Goal: Transaction & Acquisition: Purchase product/service

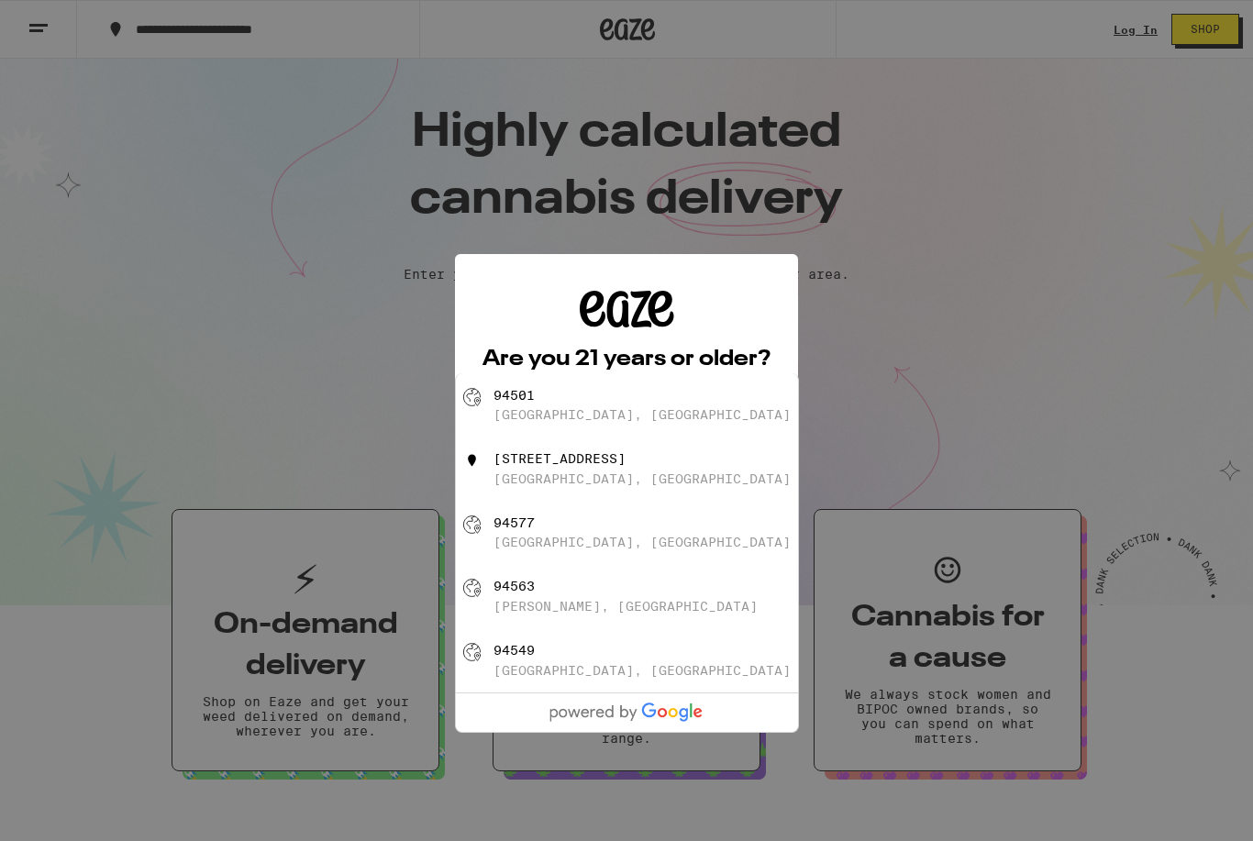
click at [505, 530] on div "94577" at bounding box center [513, 522] width 41 height 15
type input "[GEOGRAPHIC_DATA]"
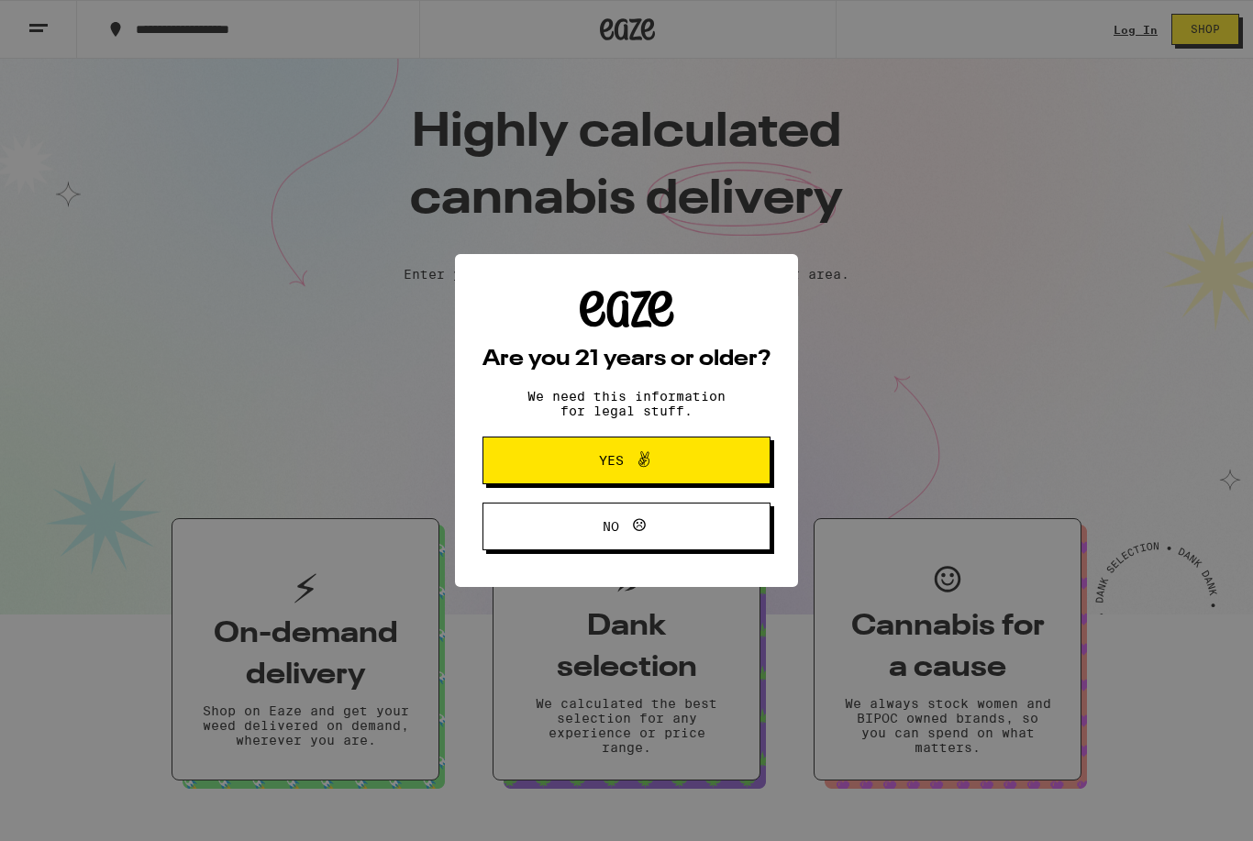
click at [549, 449] on button "Yes" at bounding box center [626, 461] width 288 height 48
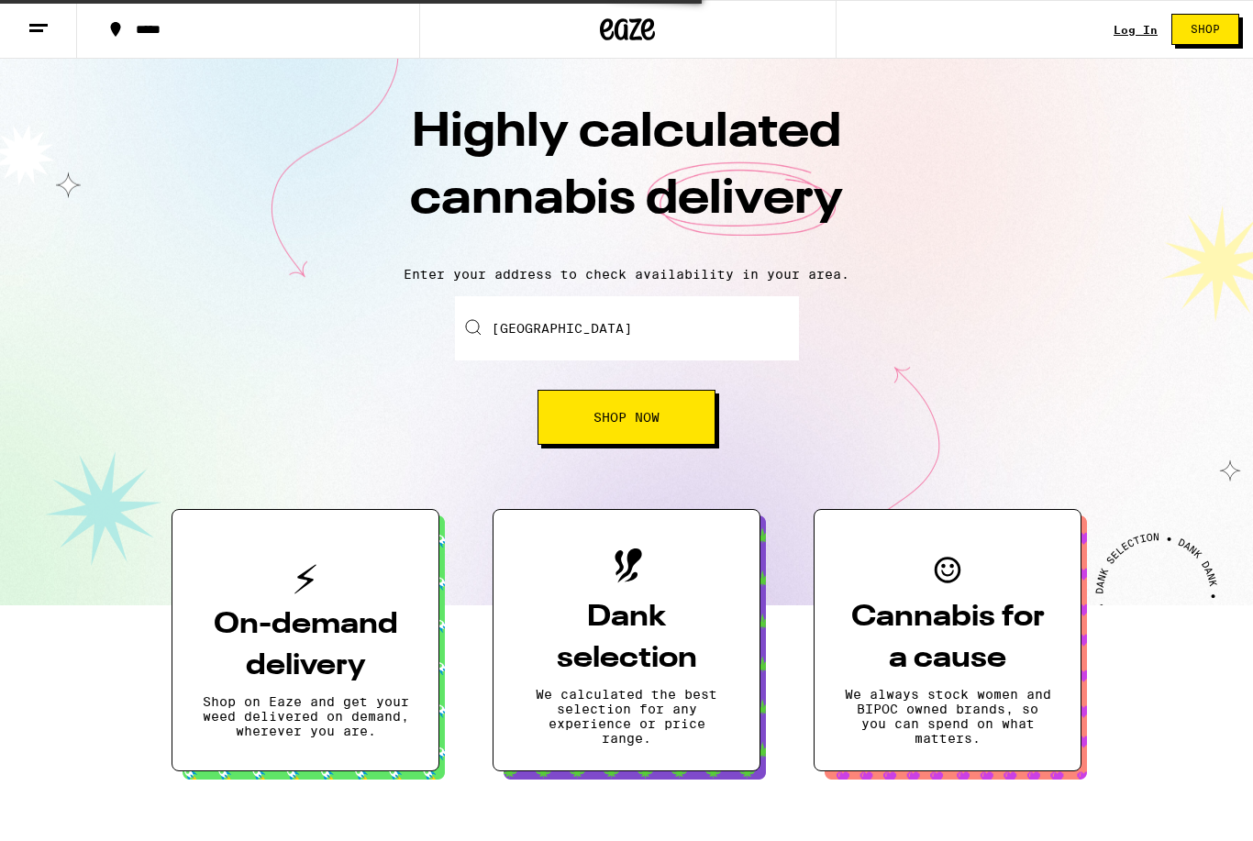
click at [629, 422] on span "Shop Now" at bounding box center [626, 417] width 66 height 13
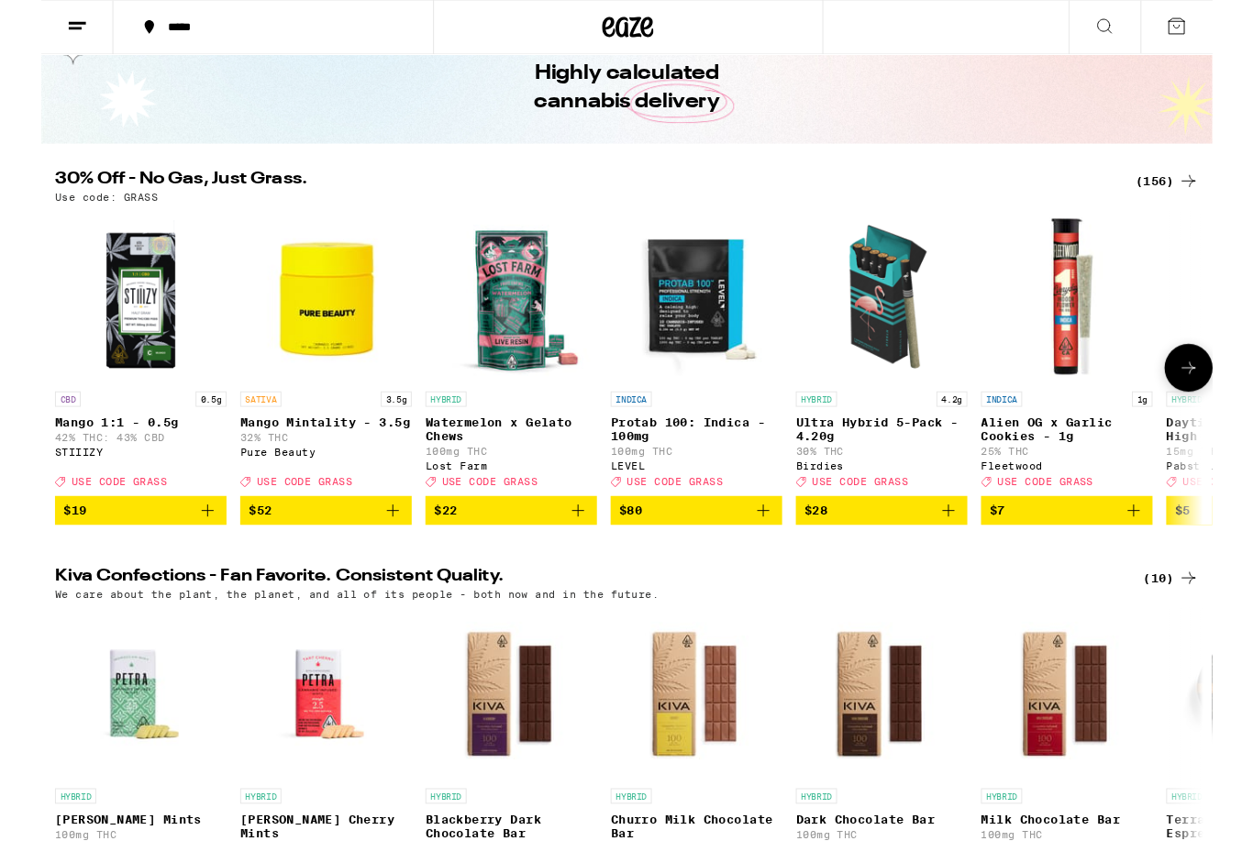
scroll to position [83, 0]
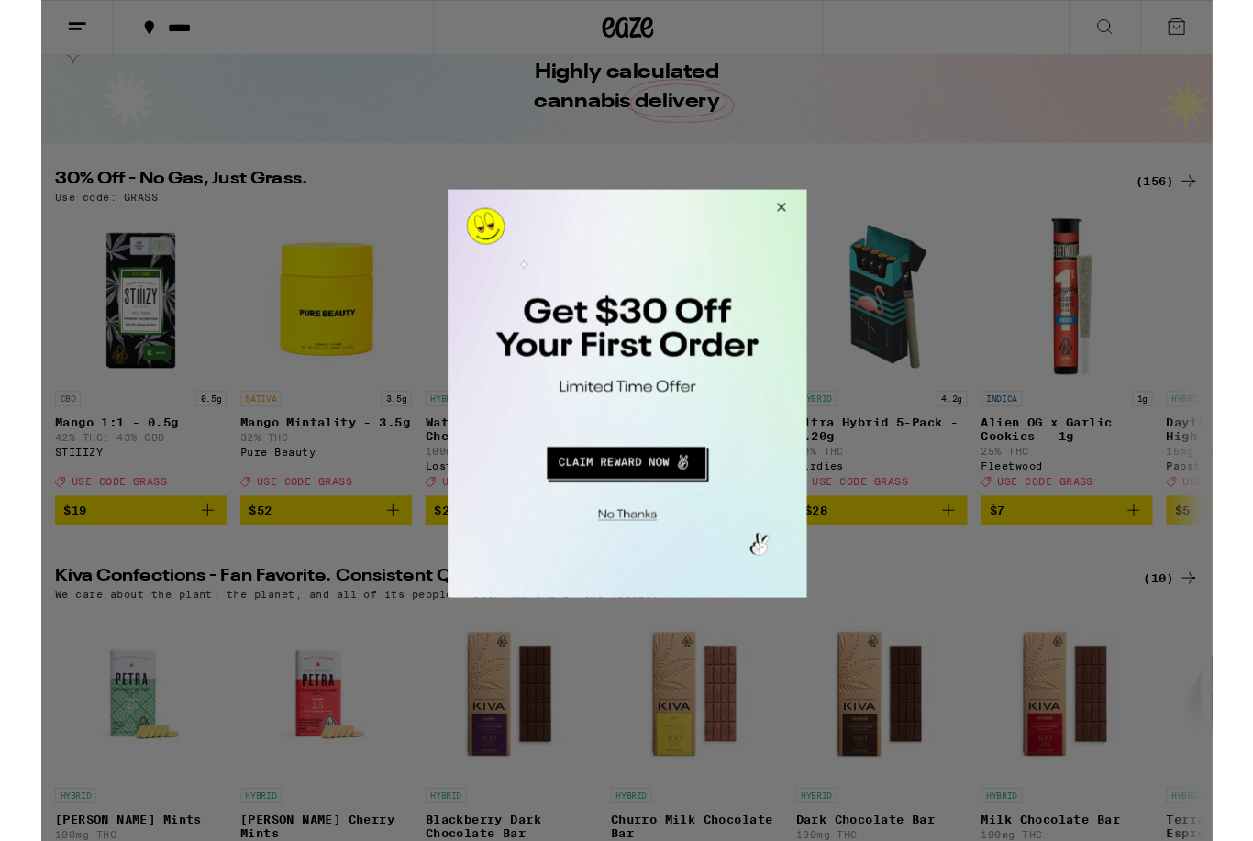
drag, startPoint x: 662, startPoint y: 487, endPoint x: 662, endPoint y: 434, distance: 53.2
click at [662, 437] on div at bounding box center [639, 407] width 384 height 437
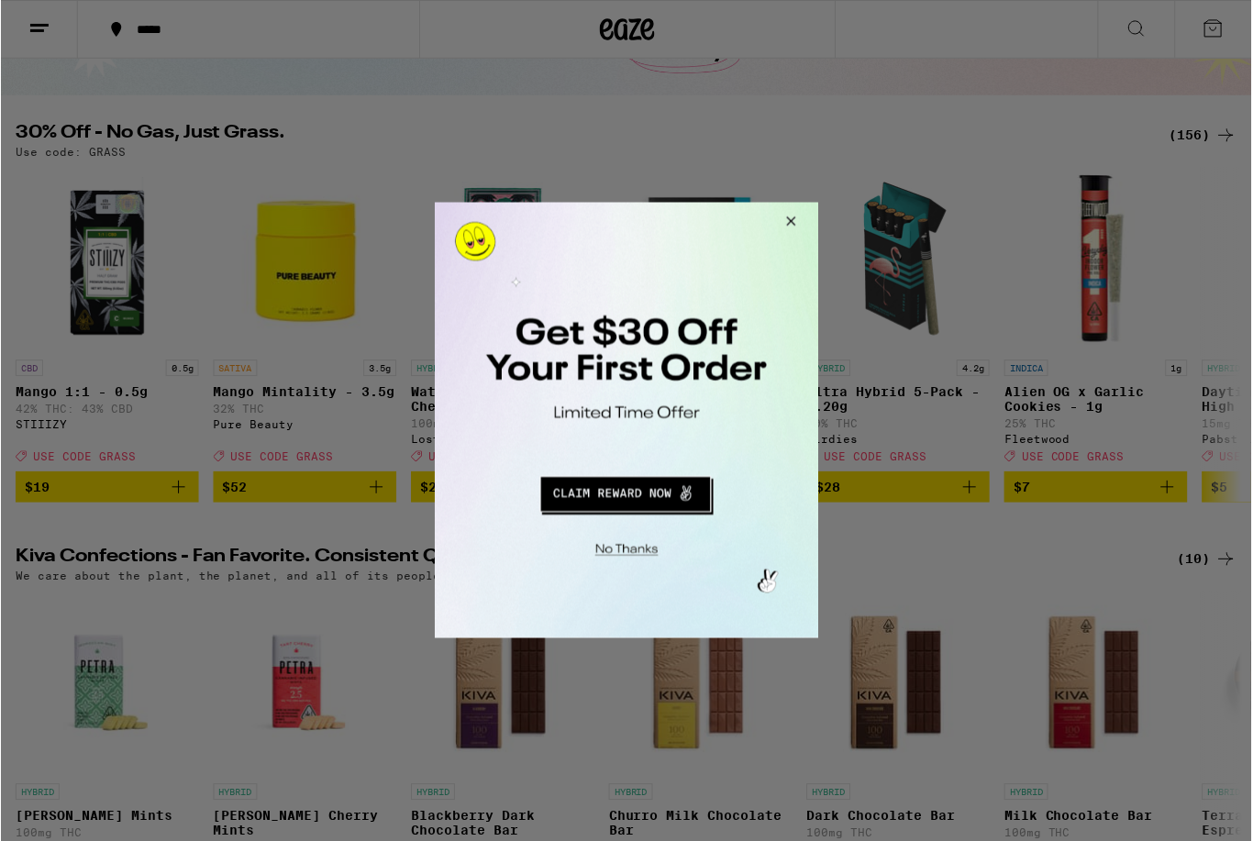
scroll to position [142, 0]
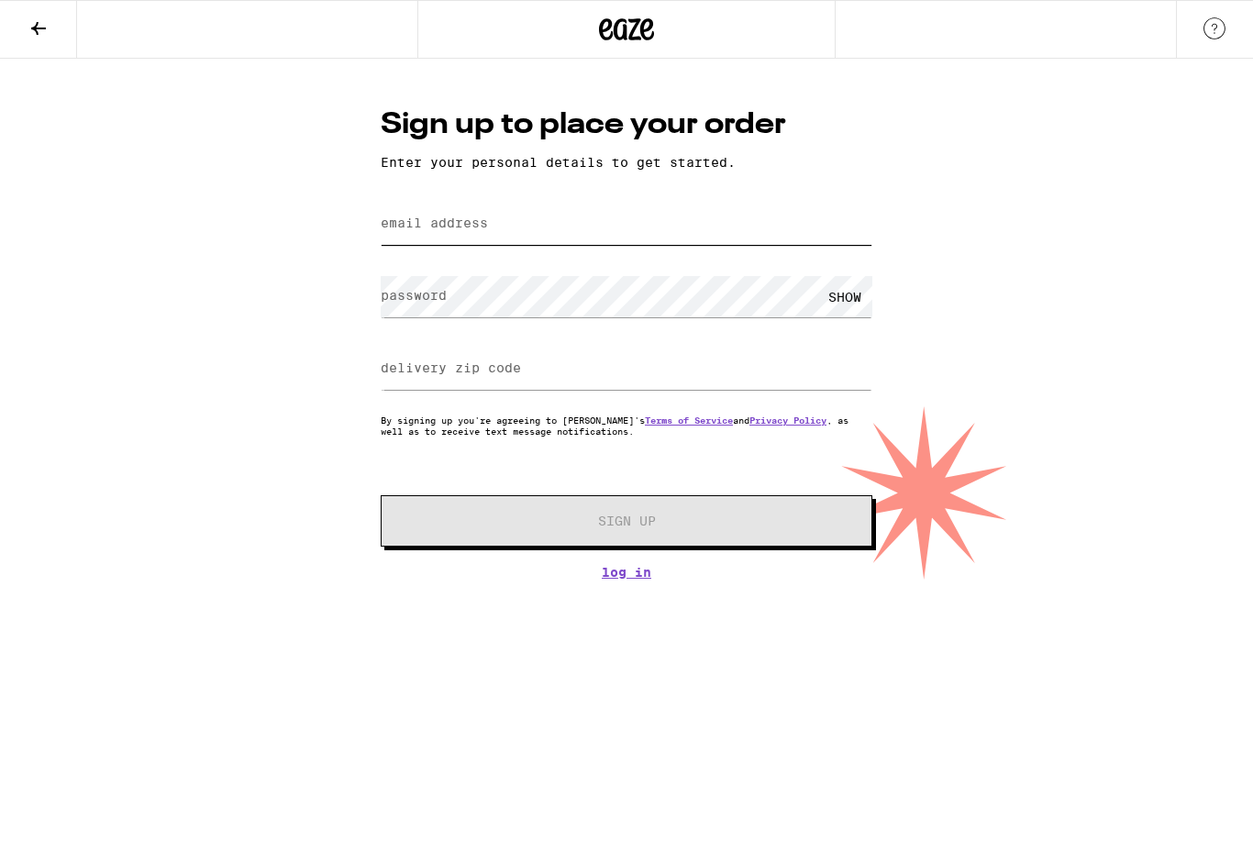
click at [520, 235] on input "email address" at bounding box center [627, 224] width 492 height 41
type input "[EMAIL_ADDRESS][DOMAIN_NAME]"
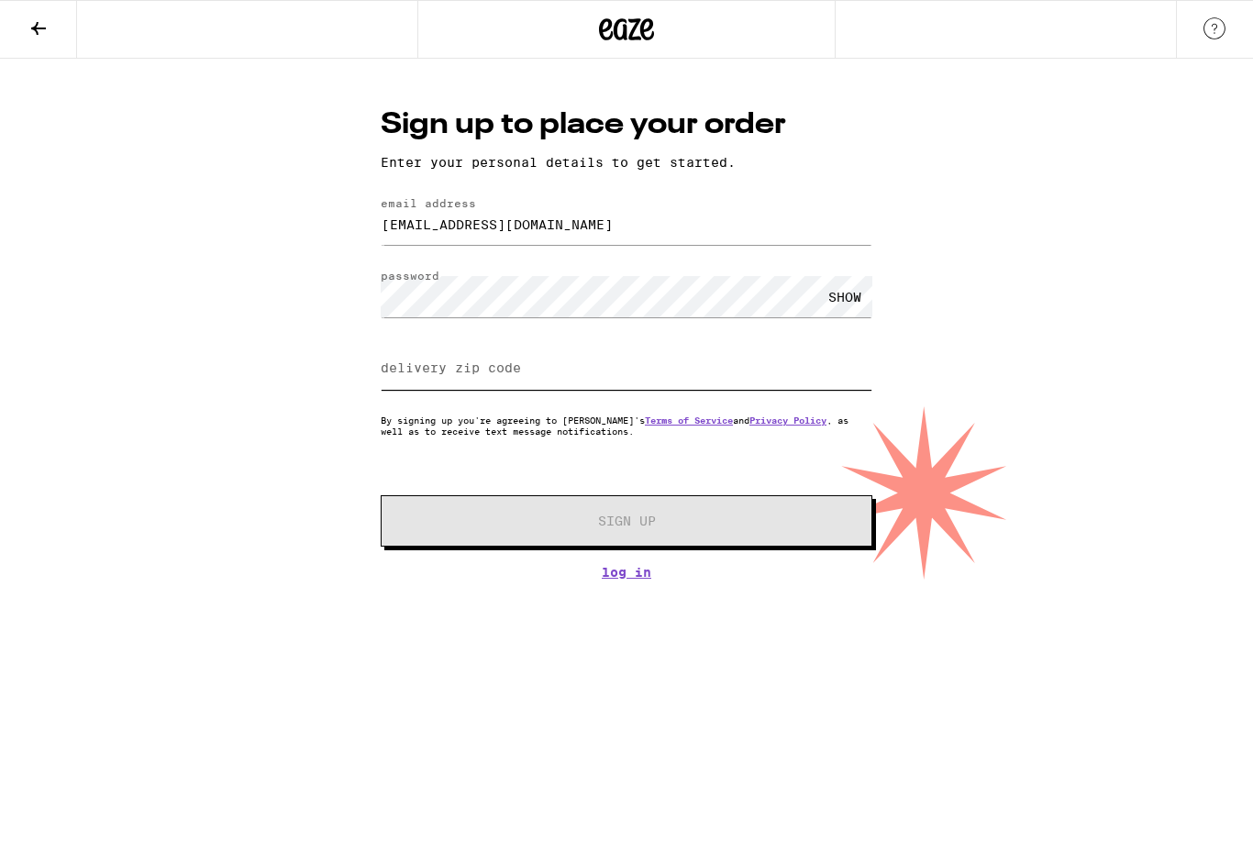
click at [593, 366] on input "delivery zip code" at bounding box center [627, 368] width 492 height 41
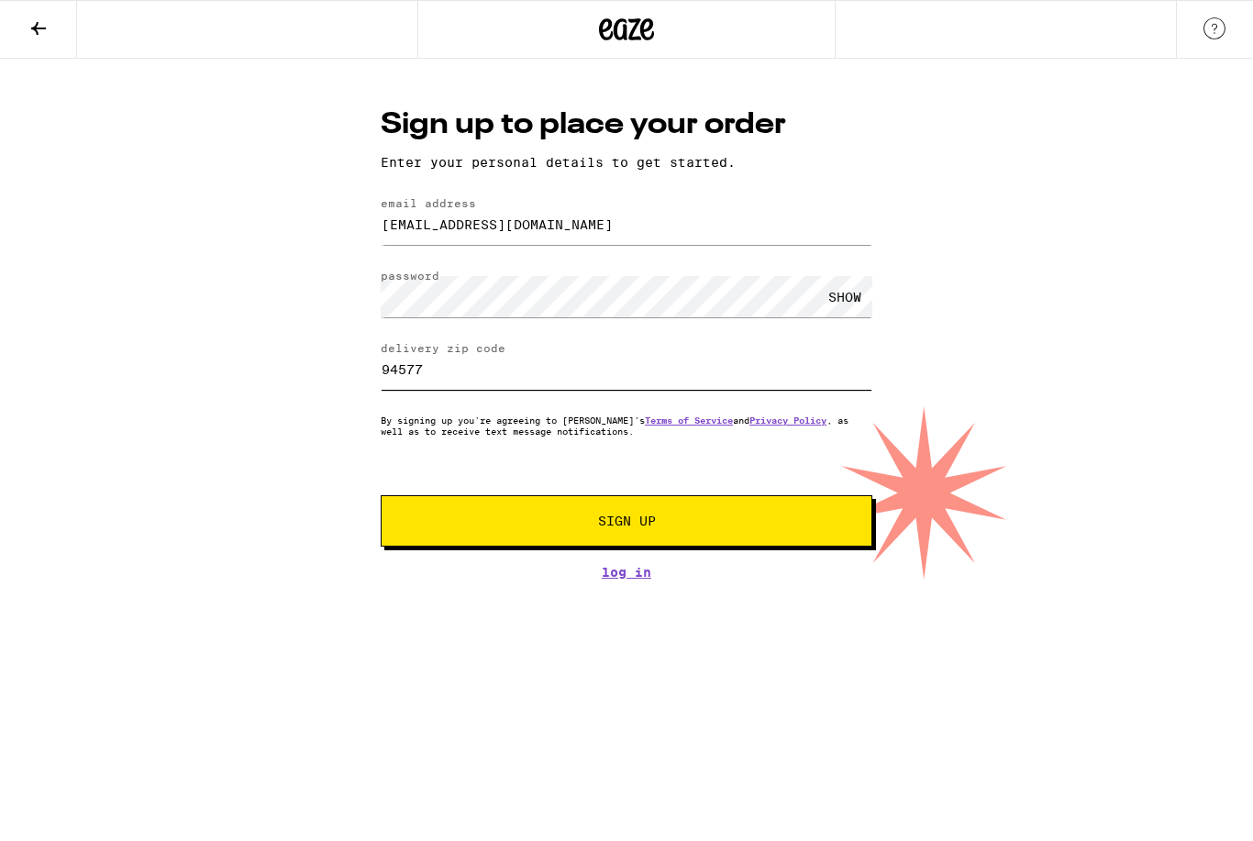
type input "94577"
click at [706, 521] on button "Sign Up" at bounding box center [627, 520] width 492 height 51
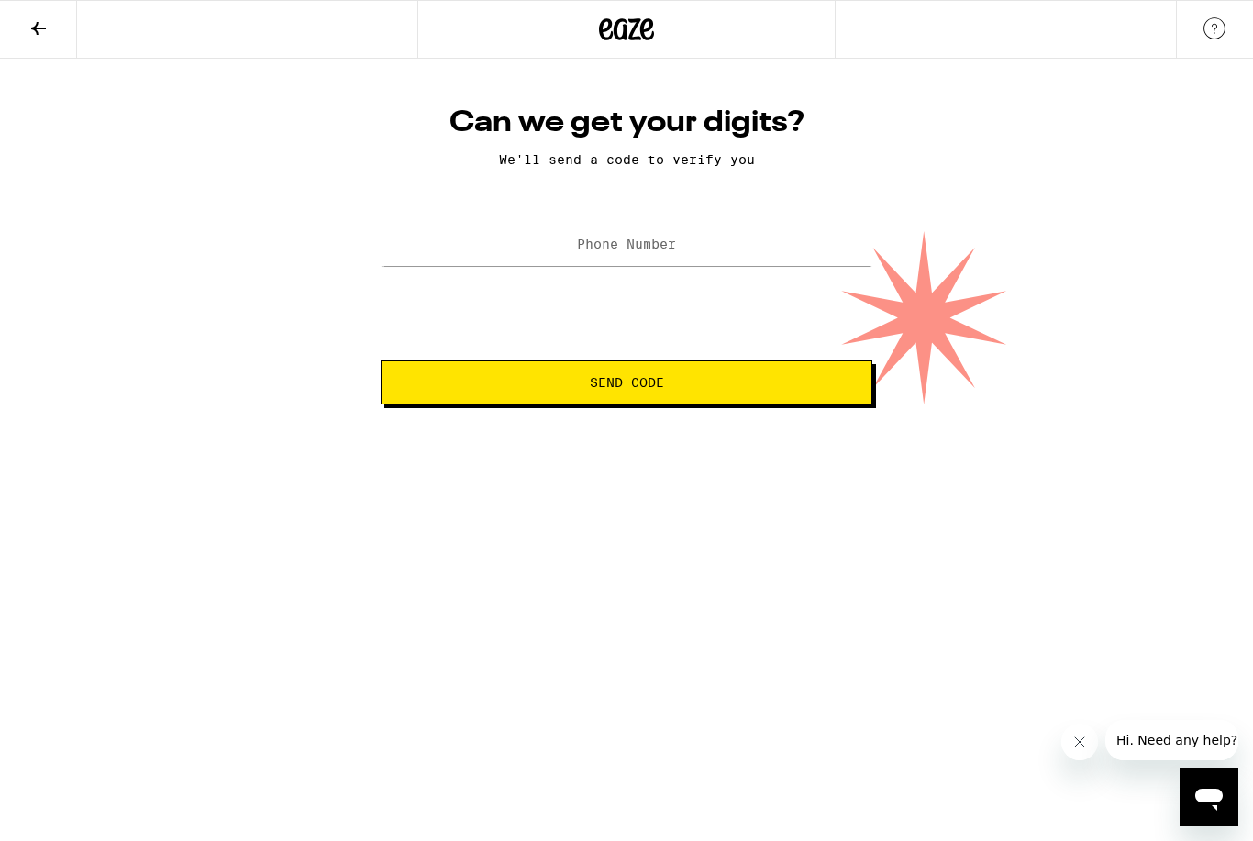
click at [624, 245] on label "Phone Number" at bounding box center [626, 244] width 99 height 15
type input "[PHONE_NUMBER]"
click at [706, 392] on button "Send Code" at bounding box center [627, 382] width 492 height 44
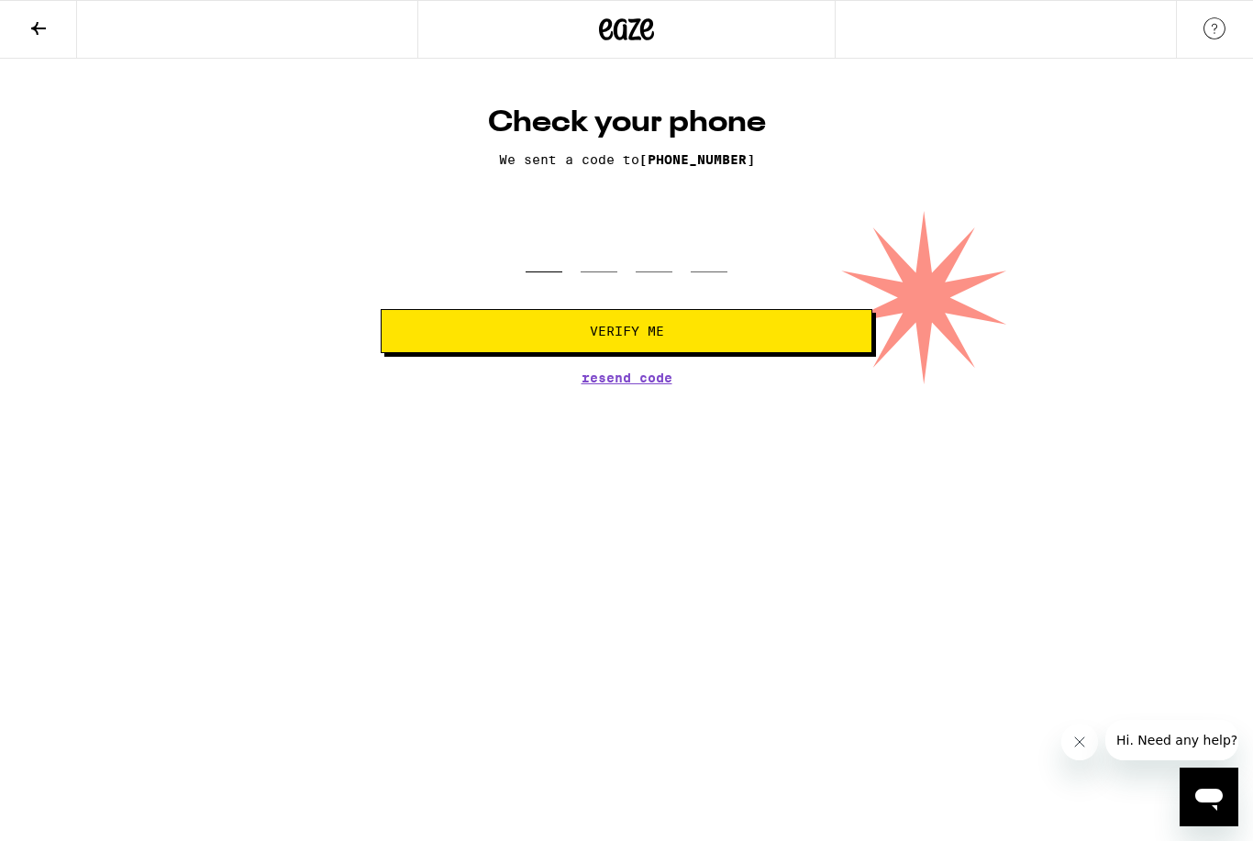
click at [557, 272] on input "tel" at bounding box center [543, 245] width 37 height 54
type input "0"
type input "3"
type input "8"
type input "4"
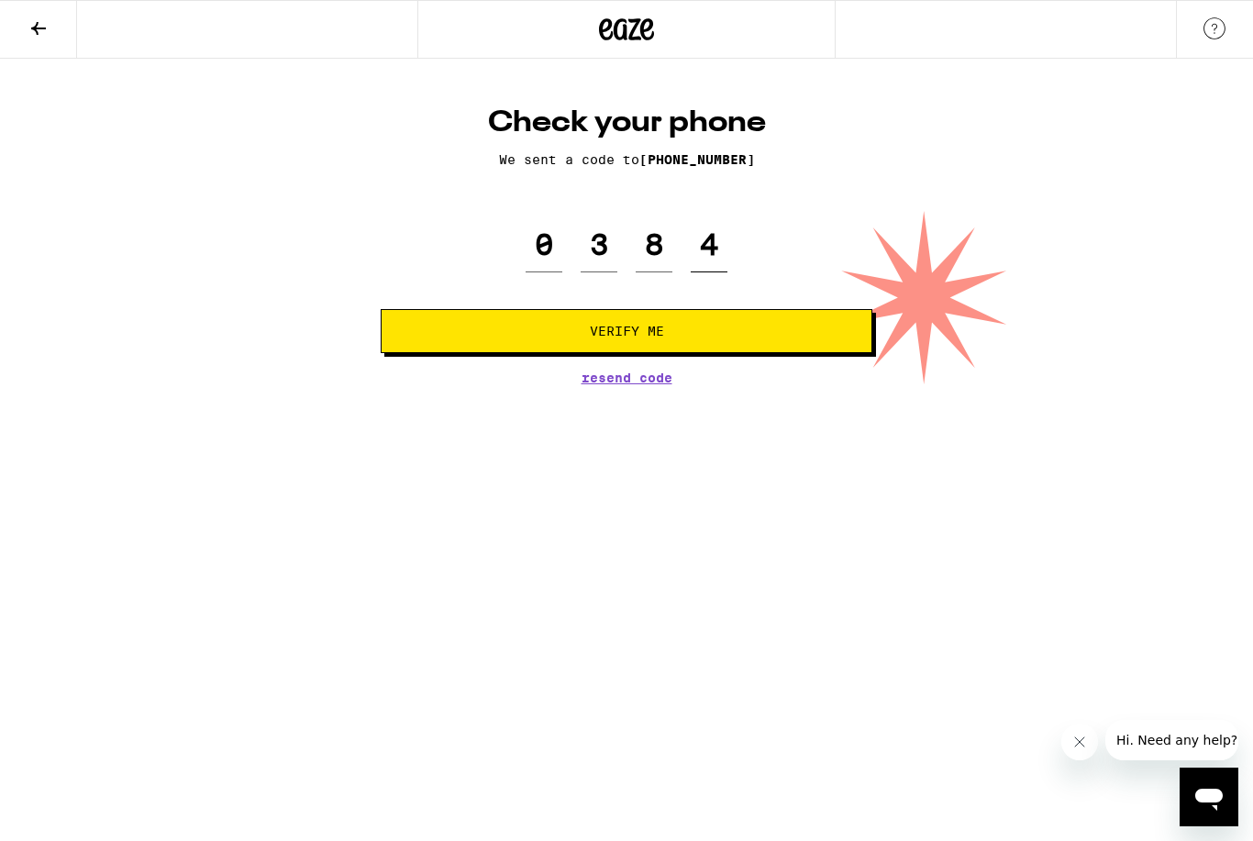
click at [626, 346] on button "Verify Me" at bounding box center [627, 331] width 492 height 44
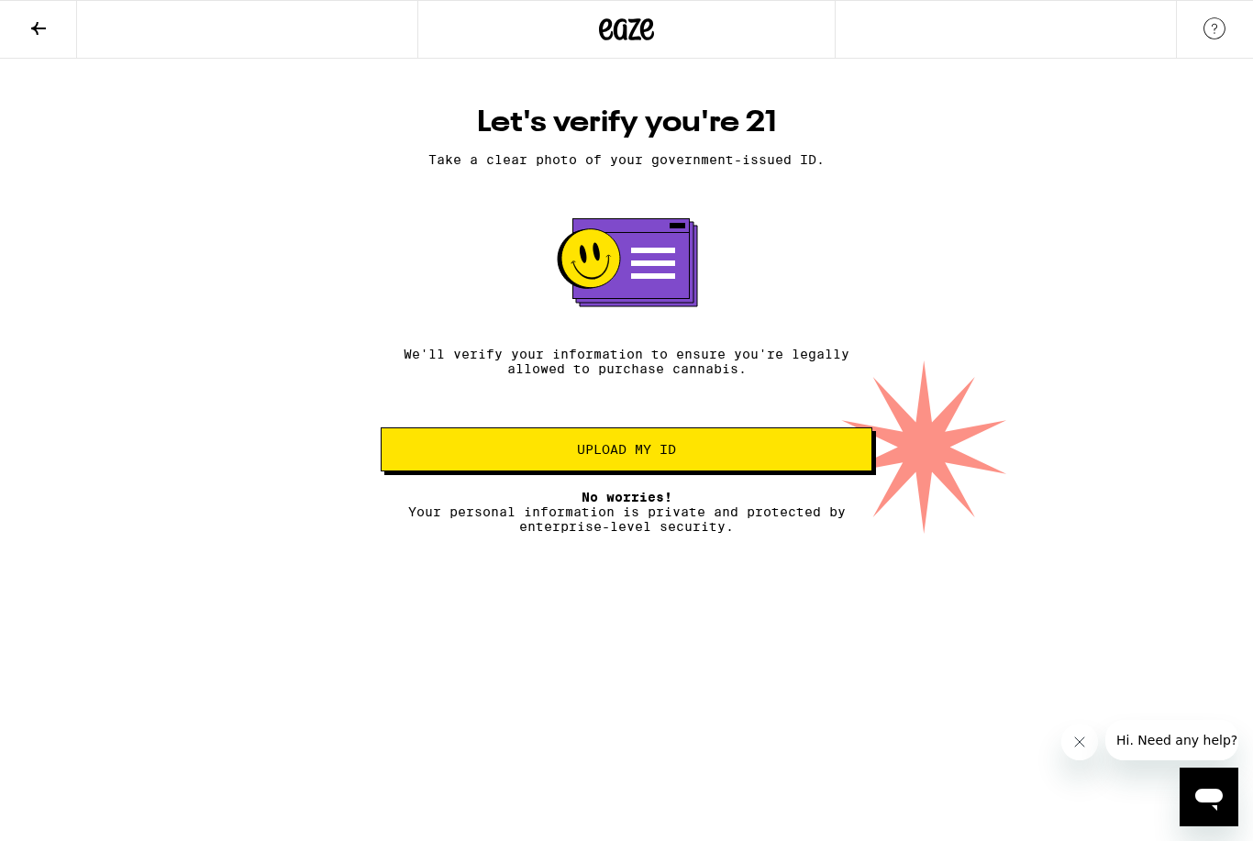
click at [647, 504] on span "No worries!" at bounding box center [626, 497] width 91 height 15
click at [746, 448] on button "Upload my ID" at bounding box center [627, 449] width 492 height 44
click at [725, 456] on span "Upload my ID" at bounding box center [626, 449] width 460 height 13
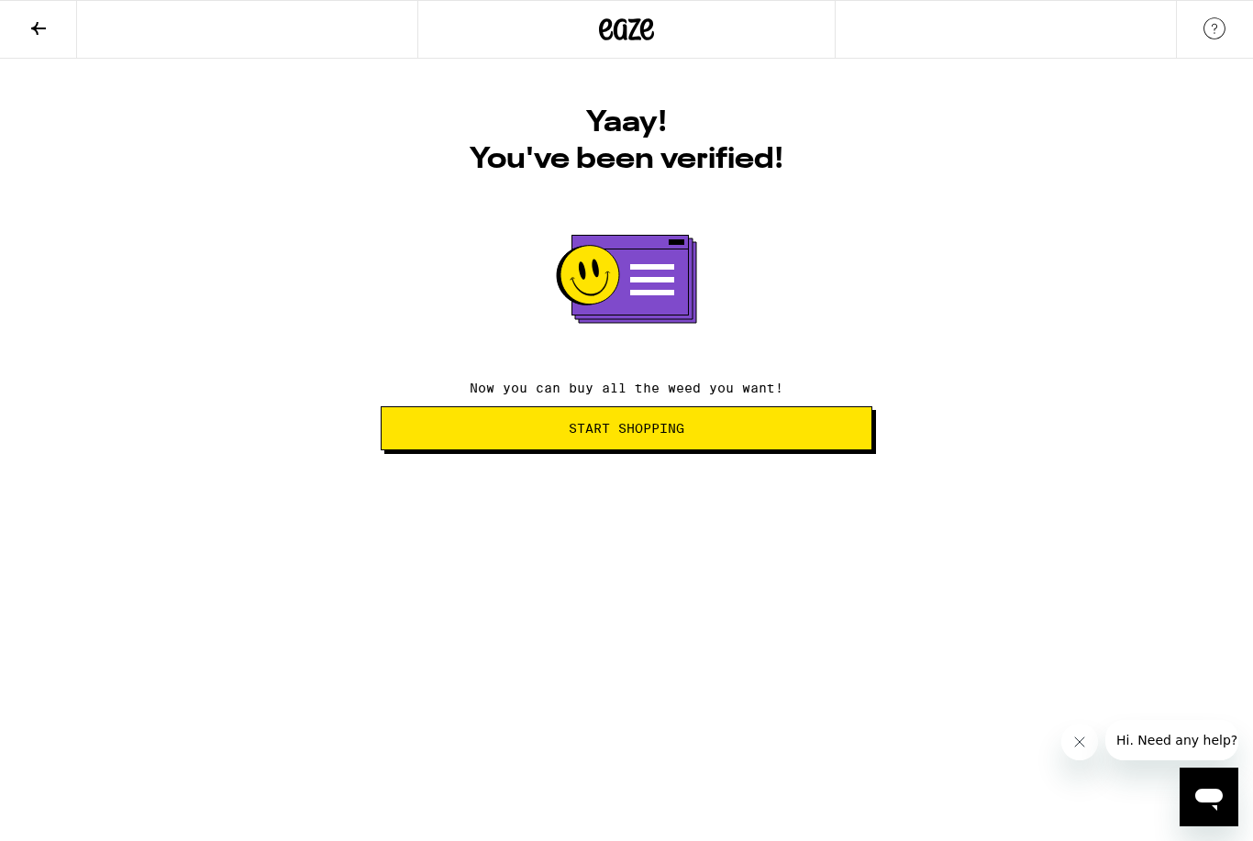
click at [511, 440] on button "Start Shopping" at bounding box center [627, 428] width 492 height 44
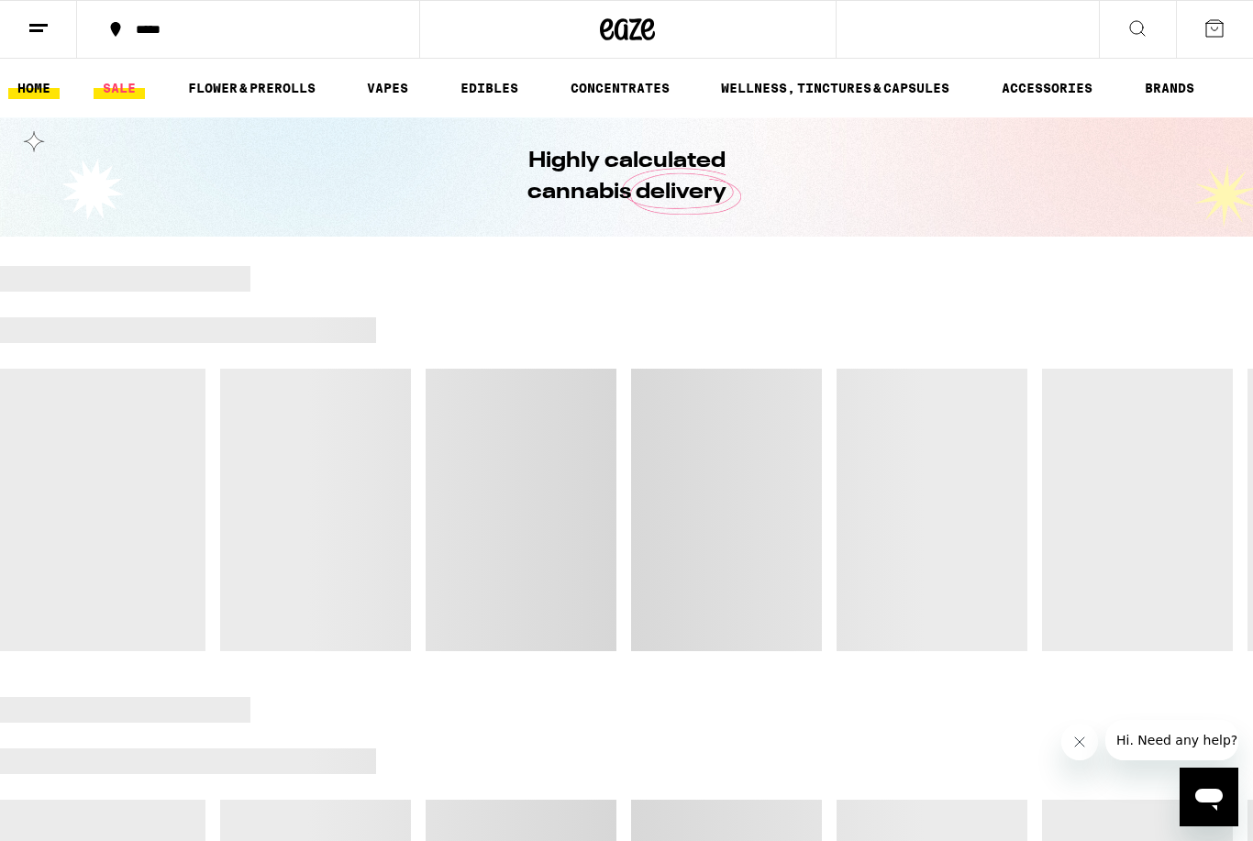
click at [116, 92] on link "SALE" at bounding box center [119, 88] width 51 height 22
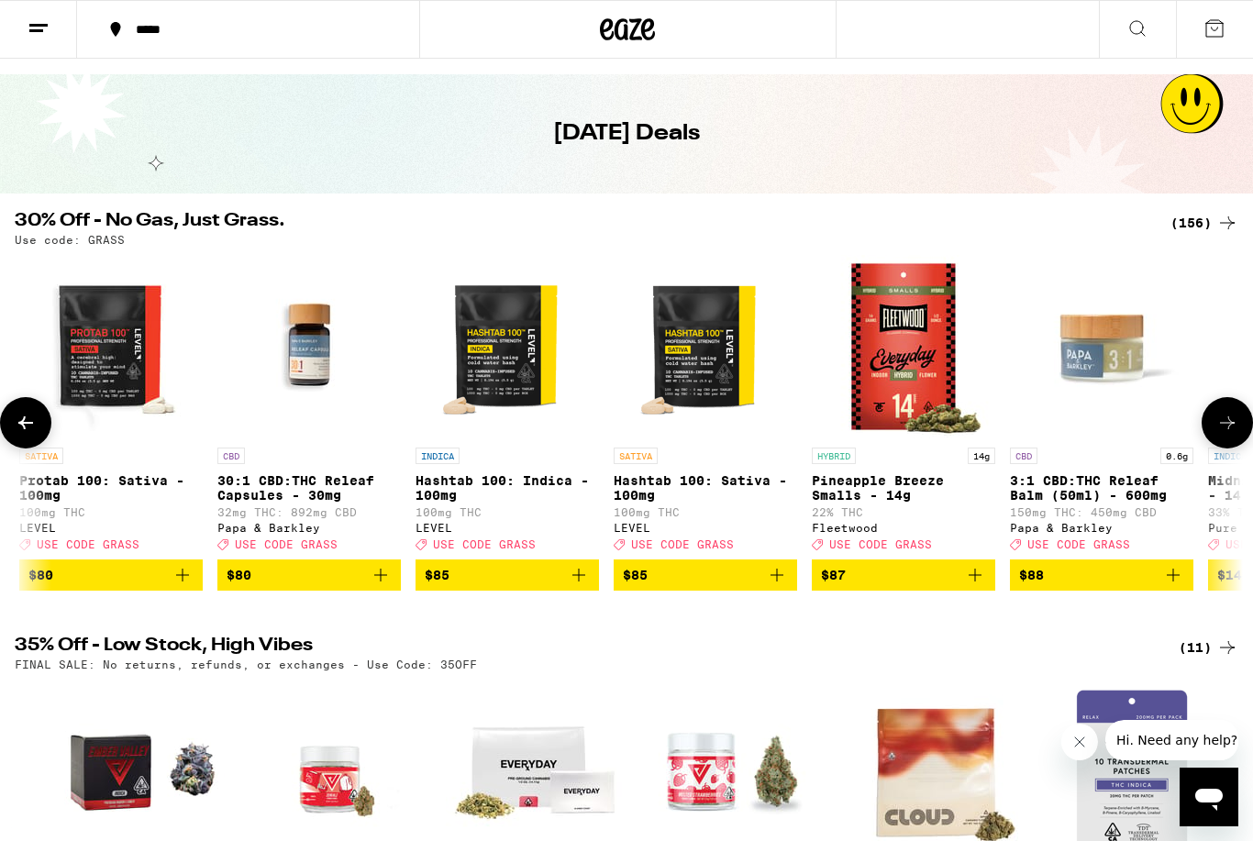
scroll to position [0, 29114]
